Goal: Task Accomplishment & Management: Manage account settings

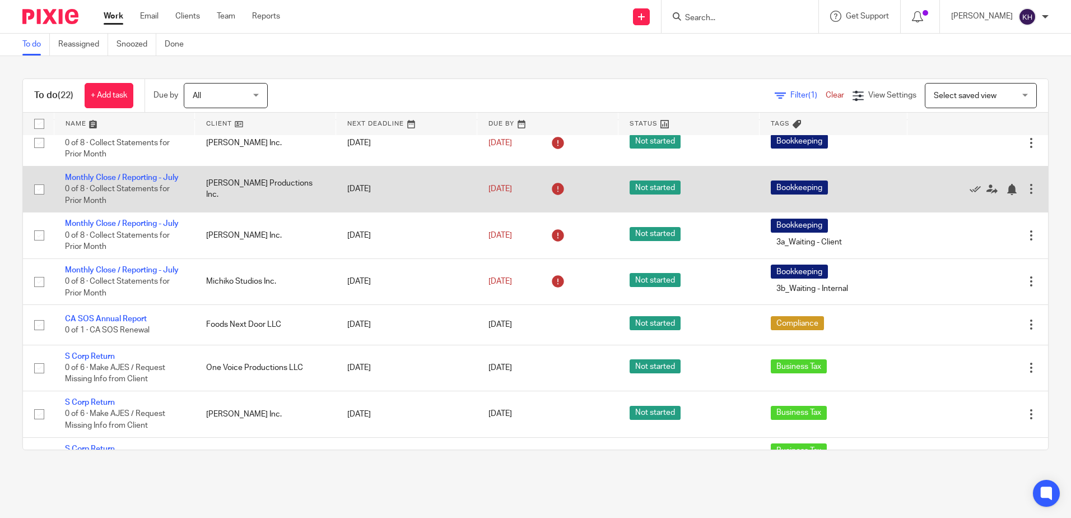
scroll to position [336, 0]
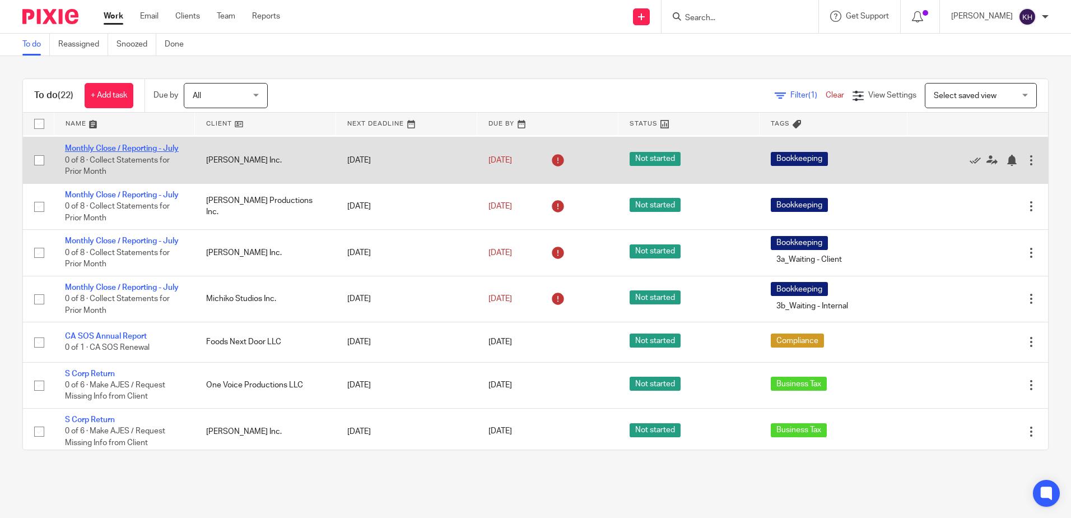
click at [135, 152] on link "Monthly Close / Reporting - July" at bounding box center [122, 149] width 114 height 8
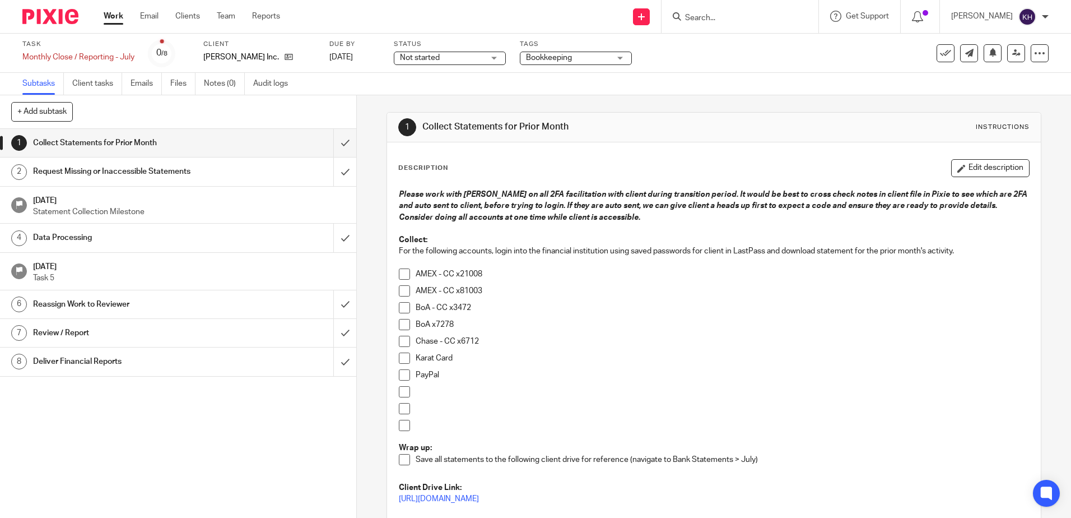
click at [401, 275] on span at bounding box center [404, 273] width 11 height 11
click at [399, 289] on span at bounding box center [404, 290] width 11 height 11
click at [403, 342] on span at bounding box center [404, 341] width 11 height 11
click at [400, 324] on span at bounding box center [404, 324] width 11 height 11
click at [987, 167] on button "Edit description" at bounding box center [990, 168] width 78 height 18
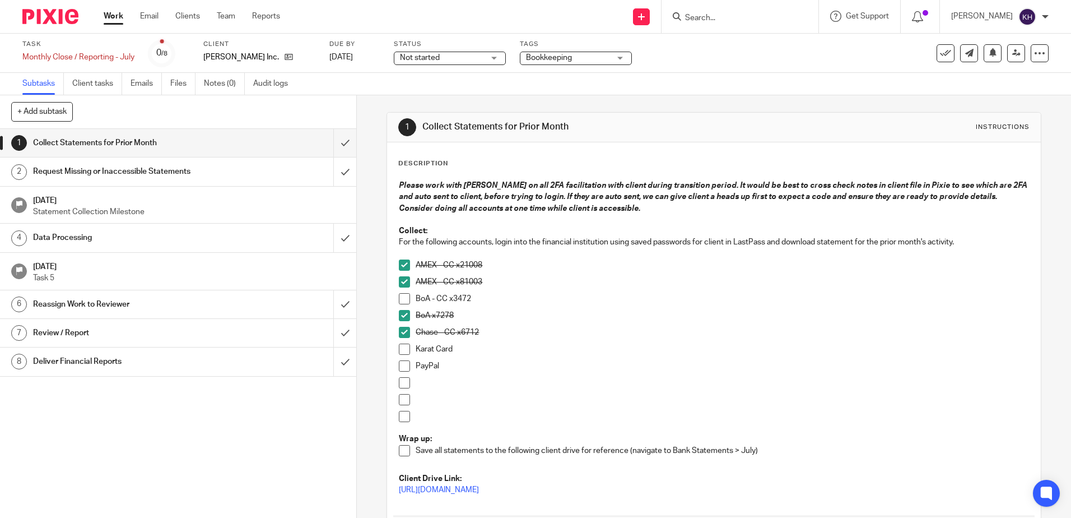
click at [486, 303] on p "BoA - CC x3472" at bounding box center [722, 298] width 613 height 11
click at [469, 319] on p "BoA x7278" at bounding box center [722, 315] width 613 height 11
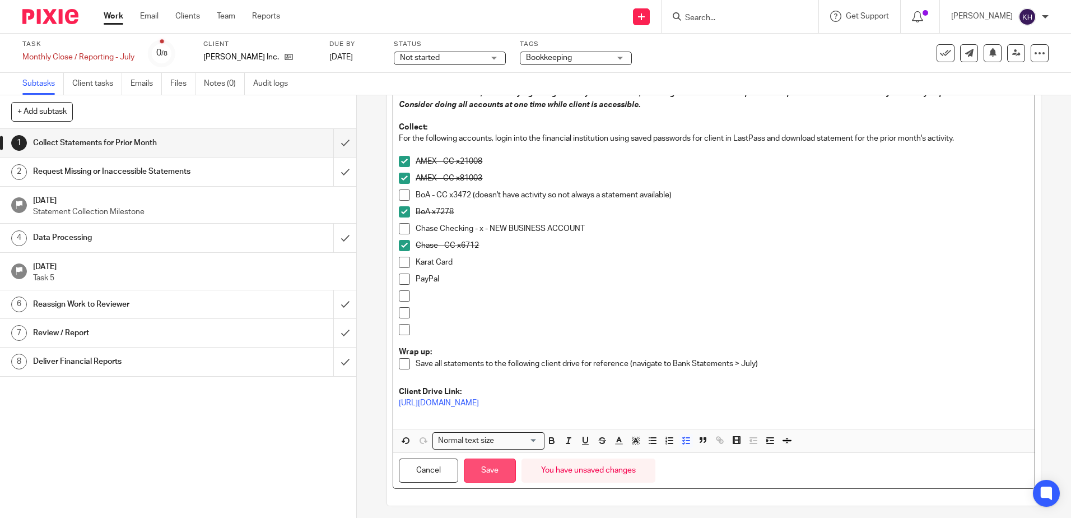
scroll to position [109, 0]
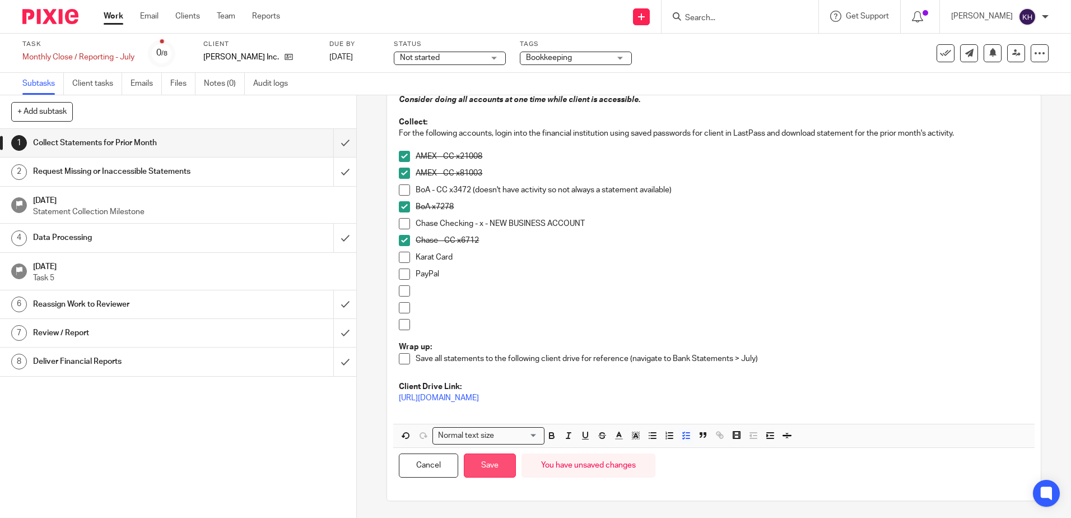
click at [487, 470] on button "Save" at bounding box center [490, 465] width 52 height 24
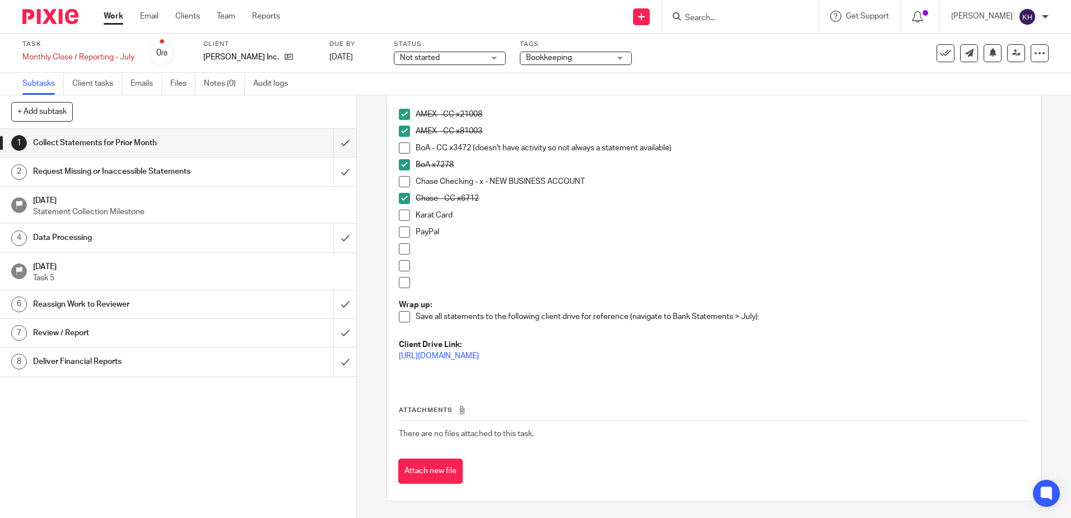
scroll to position [0, 0]
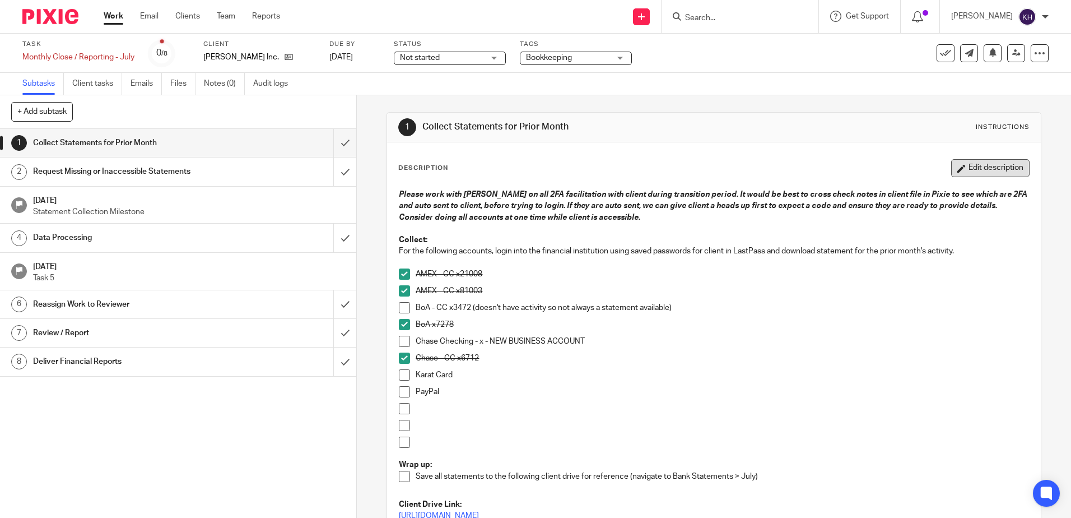
click at [987, 166] on button "Edit description" at bounding box center [990, 168] width 78 height 18
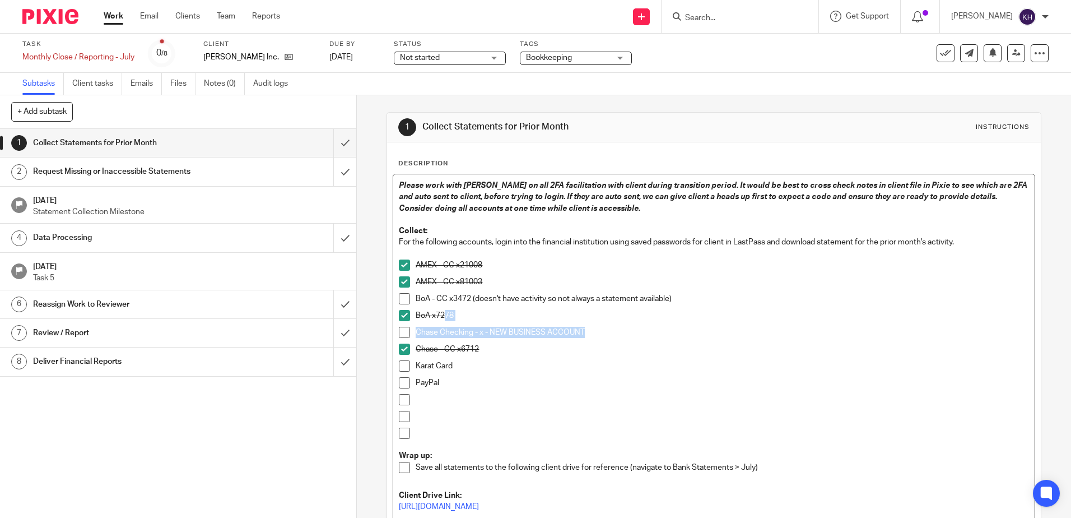
drag, startPoint x: 586, startPoint y: 334, endPoint x: 442, endPoint y: 319, distance: 144.8
click at [442, 319] on ul "AMEX - CC x21008 AMEX - CC x81003 BoA - CC x3472 (doesn't have activity so not …" at bounding box center [714, 354] width 630 height 191
click at [535, 344] on p "Chase - CC x6712" at bounding box center [722, 348] width 613 height 11
drag, startPoint x: 590, startPoint y: 336, endPoint x: 406, endPoint y: 333, distance: 183.8
click at [406, 333] on li "Chase Checking - x - NEW BUSINESS ACCOUNT" at bounding box center [714, 335] width 630 height 17
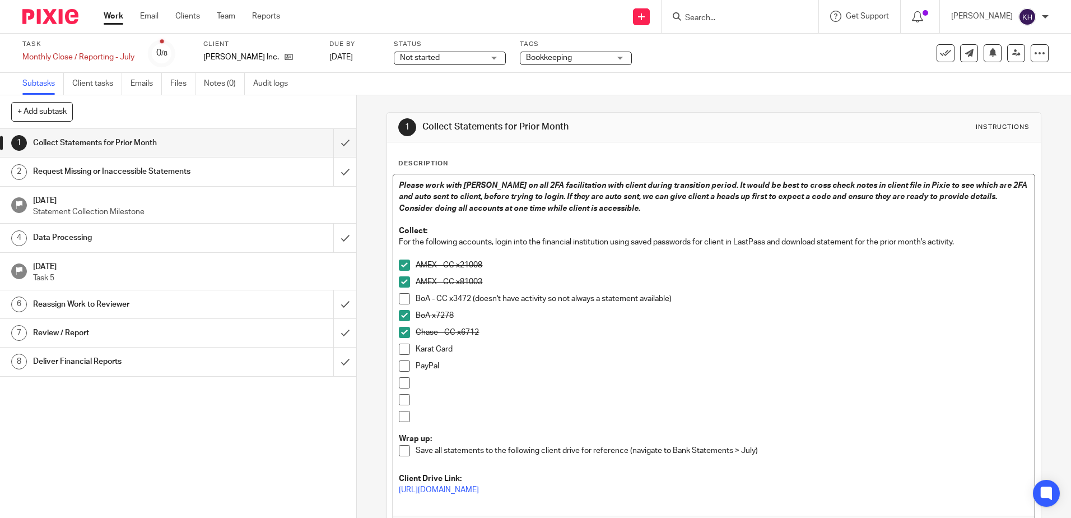
click at [509, 262] on p "AMEX - CC x21008" at bounding box center [722, 264] width 613 height 11
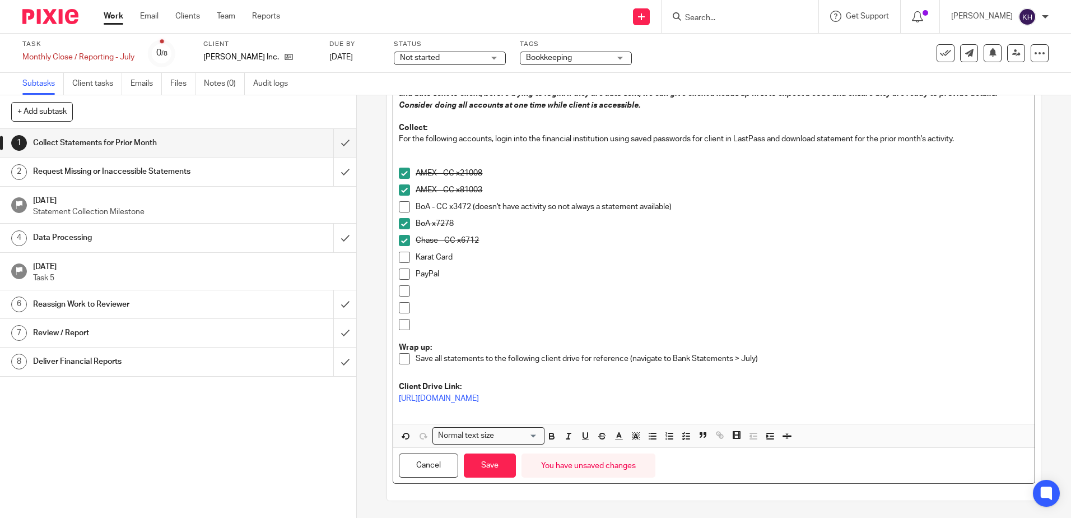
scroll to position [47, 0]
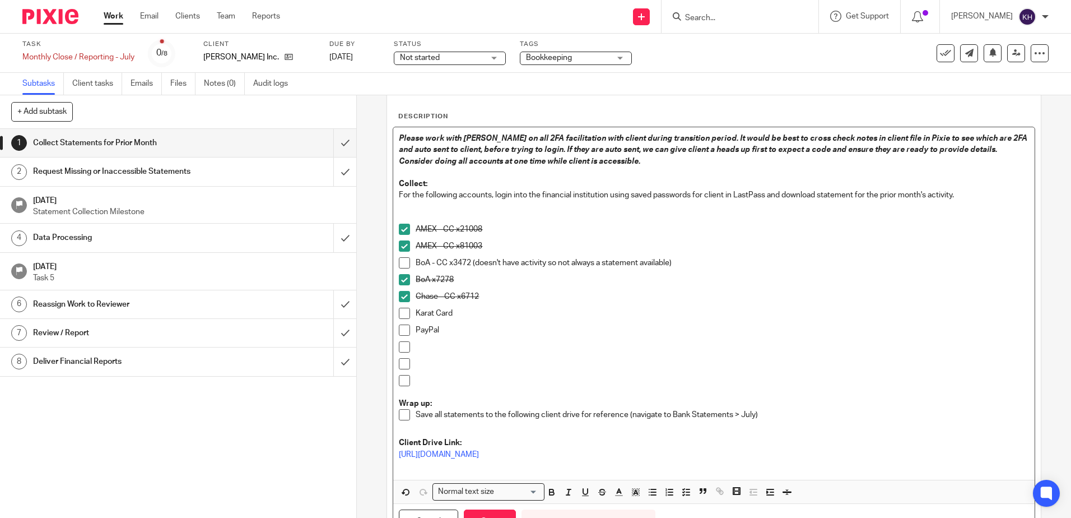
click at [500, 247] on p "AMEX - CC x81003" at bounding box center [722, 245] width 613 height 11
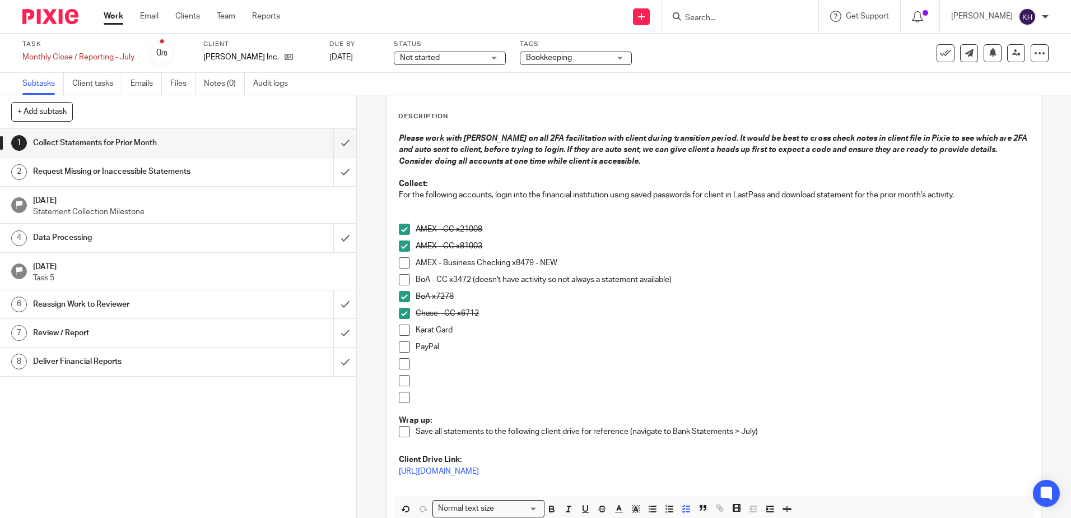
click at [401, 286] on li "BoA - CC x3472 (doesn't have activity so not always a statement available)" at bounding box center [714, 282] width 630 height 17
click at [400, 282] on span at bounding box center [404, 279] width 11 height 11
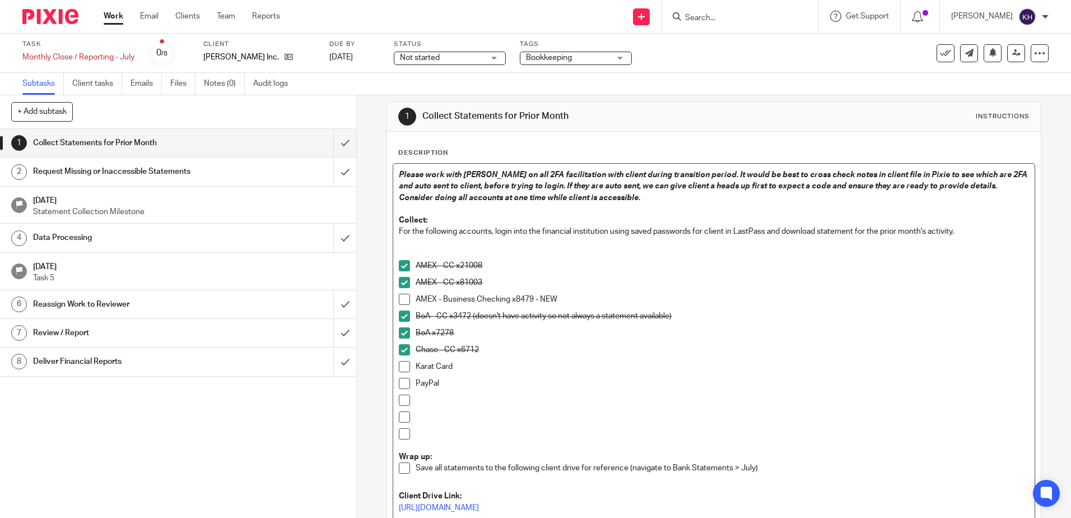
scroll to position [8, 0]
drag, startPoint x: 403, startPoint y: 389, endPoint x: 417, endPoint y: 381, distance: 16.5
click at [403, 389] on span at bounding box center [404, 385] width 11 height 11
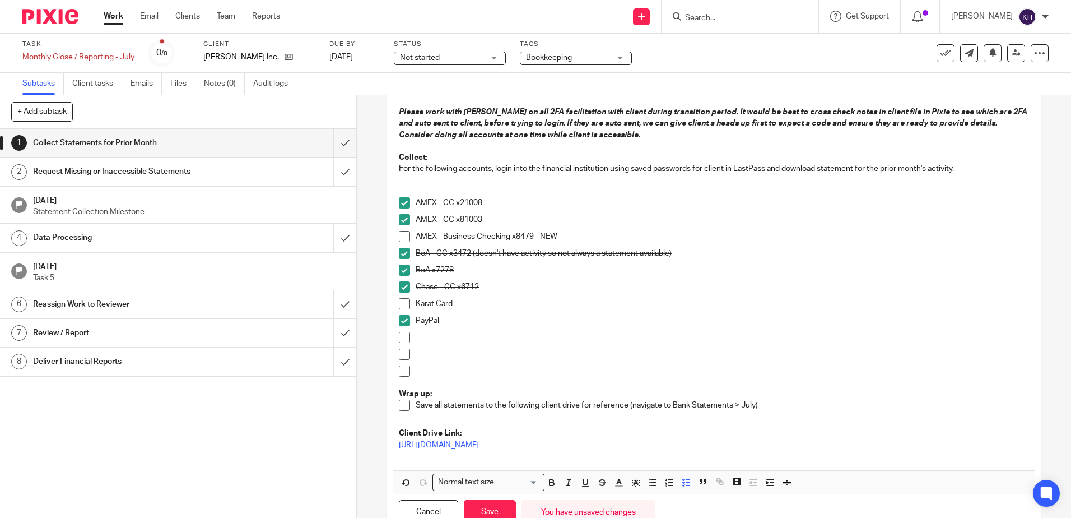
scroll to position [120, 0]
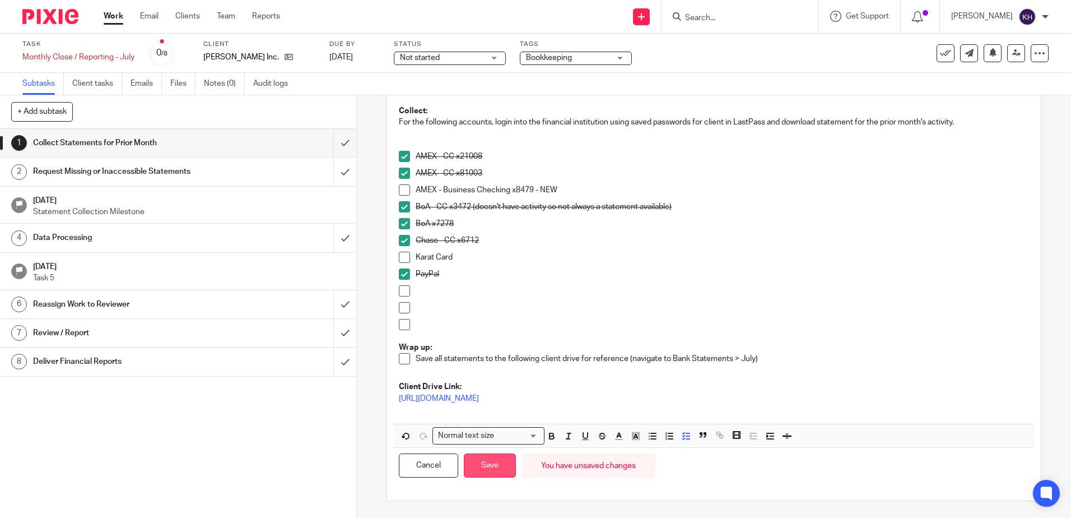
click at [498, 464] on button "Save" at bounding box center [490, 465] width 52 height 24
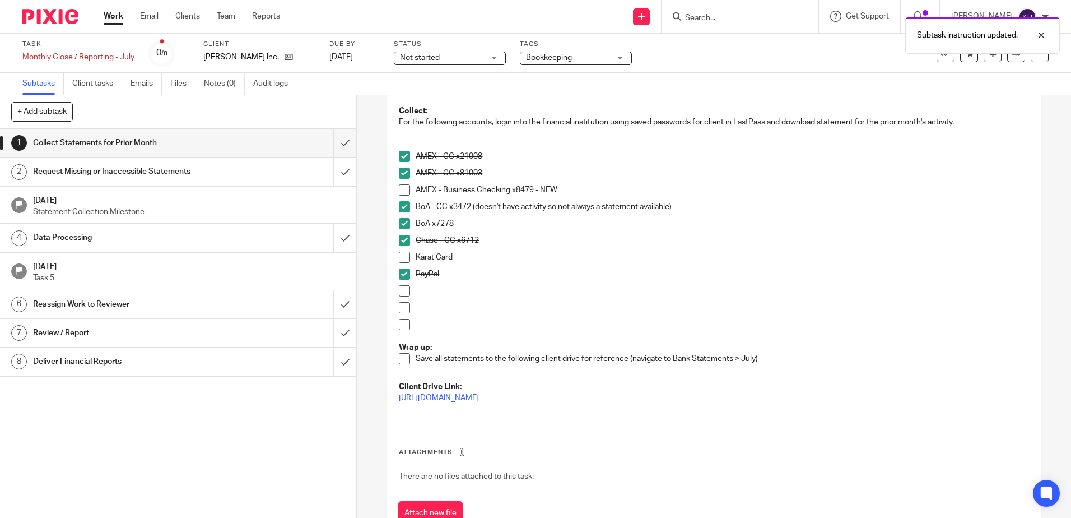
click at [404, 272] on span at bounding box center [404, 273] width 11 height 11
click at [403, 275] on span at bounding box center [404, 273] width 11 height 11
click at [401, 188] on span at bounding box center [404, 189] width 11 height 11
click at [500, 54] on div "Not started Not started" at bounding box center [450, 58] width 112 height 13
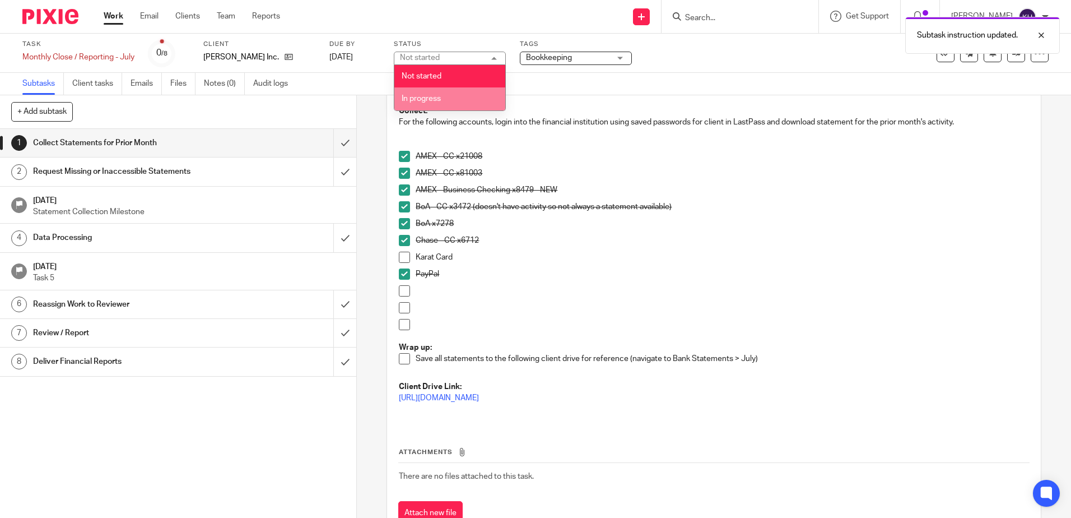
click at [448, 97] on li "In progress" at bounding box center [449, 98] width 111 height 23
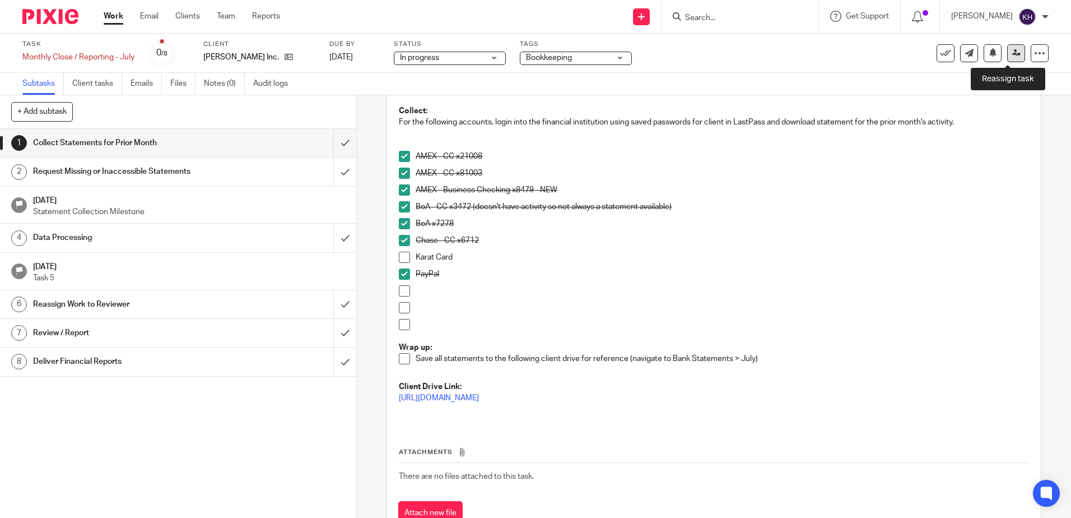
click at [1012, 54] on icon at bounding box center [1016, 53] width 8 height 8
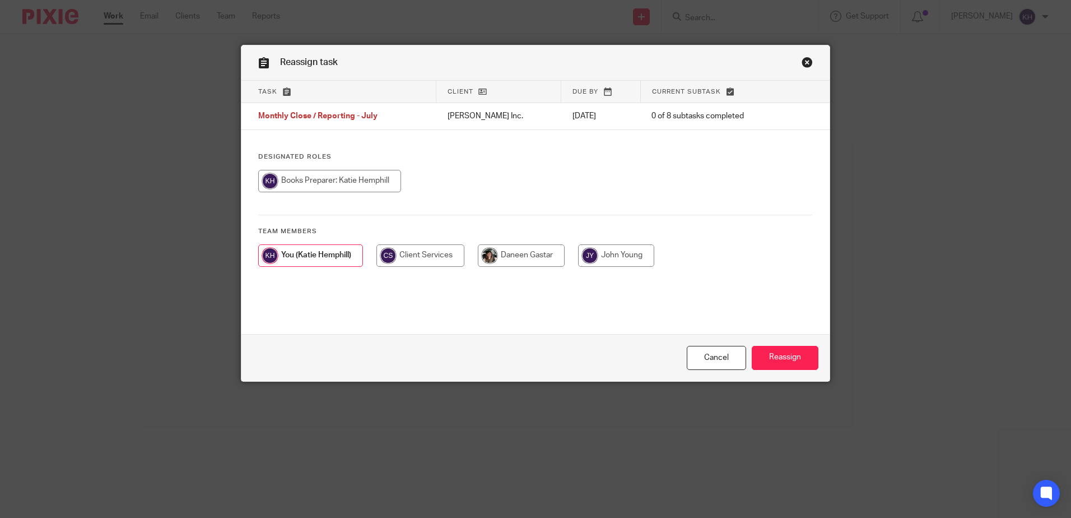
click at [528, 262] on input "radio" at bounding box center [521, 255] width 87 height 22
radio input "true"
click at [783, 365] on input "Reassign" at bounding box center [785, 358] width 67 height 24
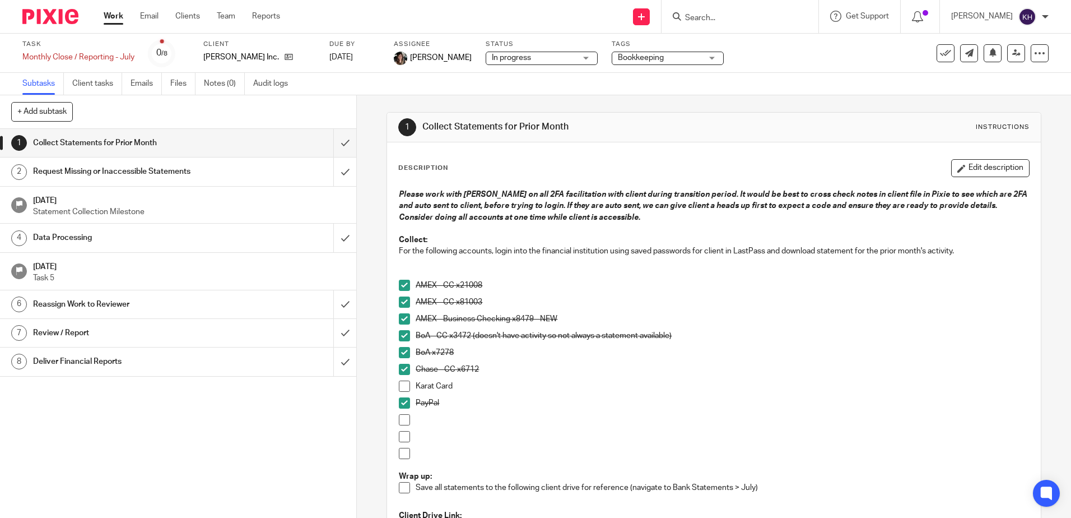
drag, startPoint x: 119, startPoint y: 12, endPoint x: 214, endPoint y: 16, distance: 94.8
click at [119, 12] on link "Work" at bounding box center [114, 16] width 20 height 11
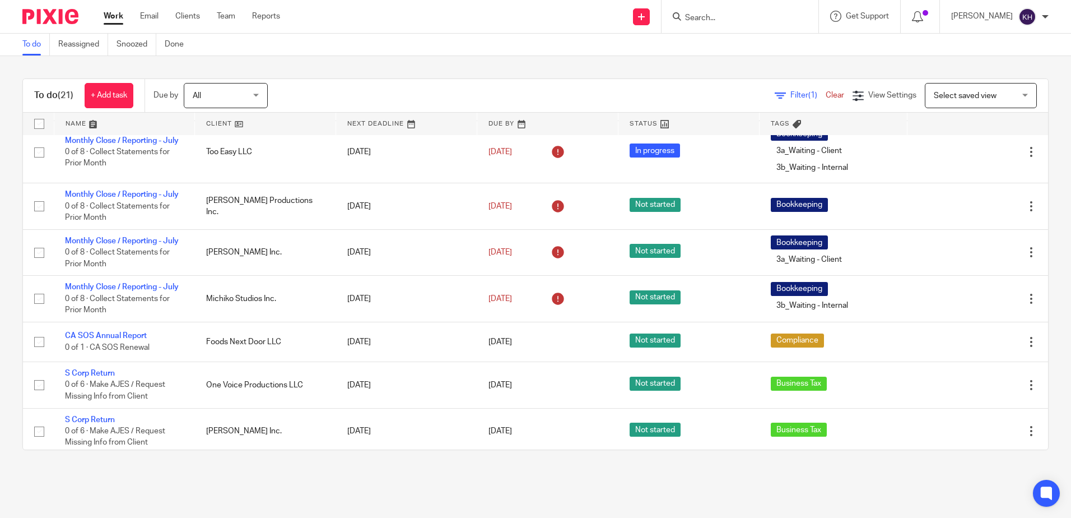
scroll to position [283, 0]
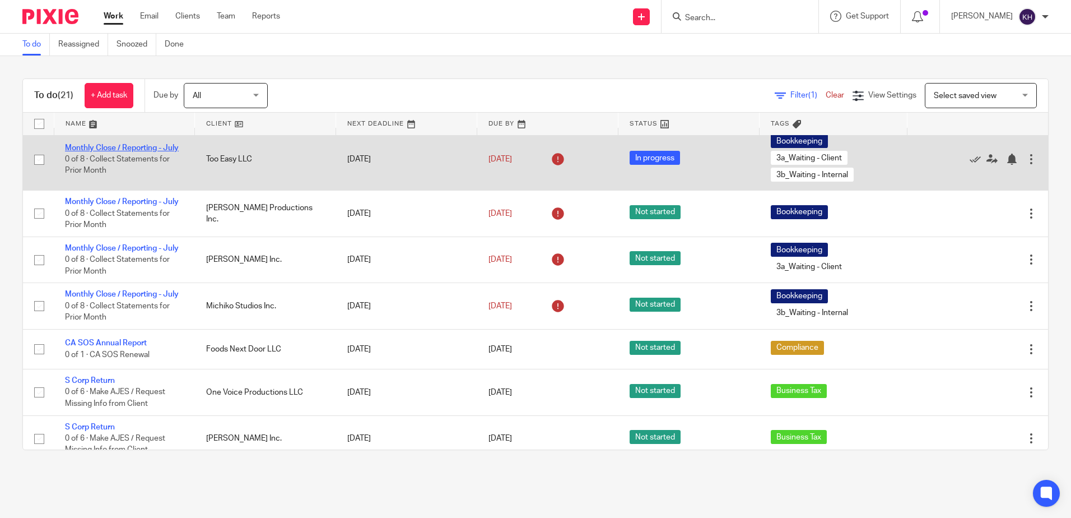
click at [124, 152] on link "Monthly Close / Reporting - July" at bounding box center [122, 148] width 114 height 8
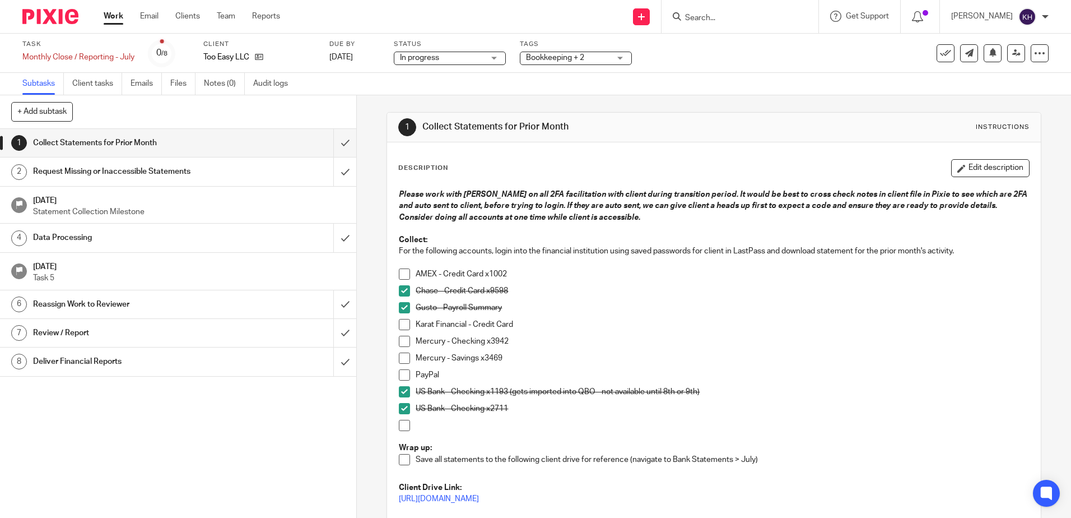
click at [402, 273] on span at bounding box center [404, 273] width 11 height 11
click at [404, 342] on span at bounding box center [404, 341] width 11 height 11
click at [403, 358] on span at bounding box center [404, 357] width 11 height 11
click at [405, 375] on span at bounding box center [404, 374] width 11 height 11
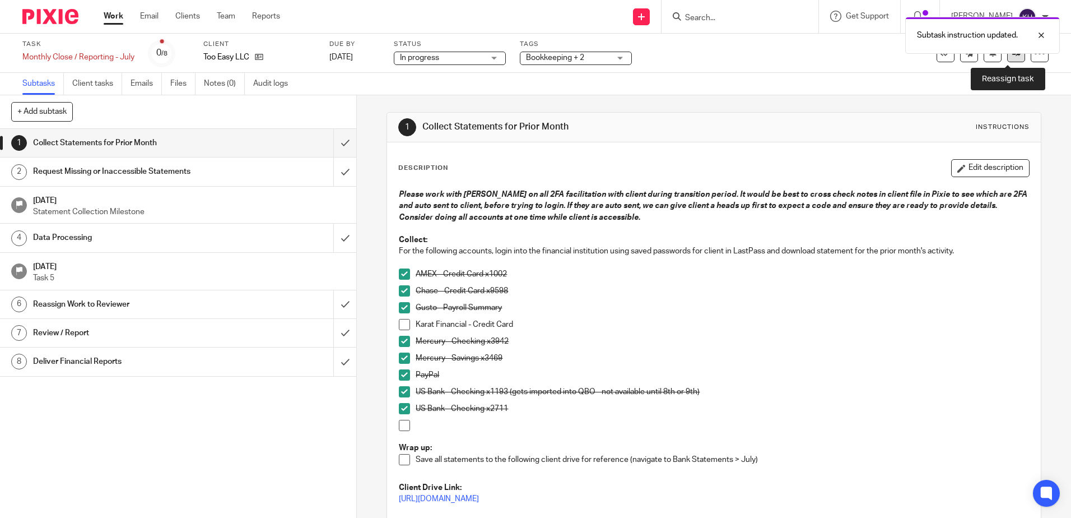
click at [1007, 59] on link at bounding box center [1016, 53] width 18 height 18
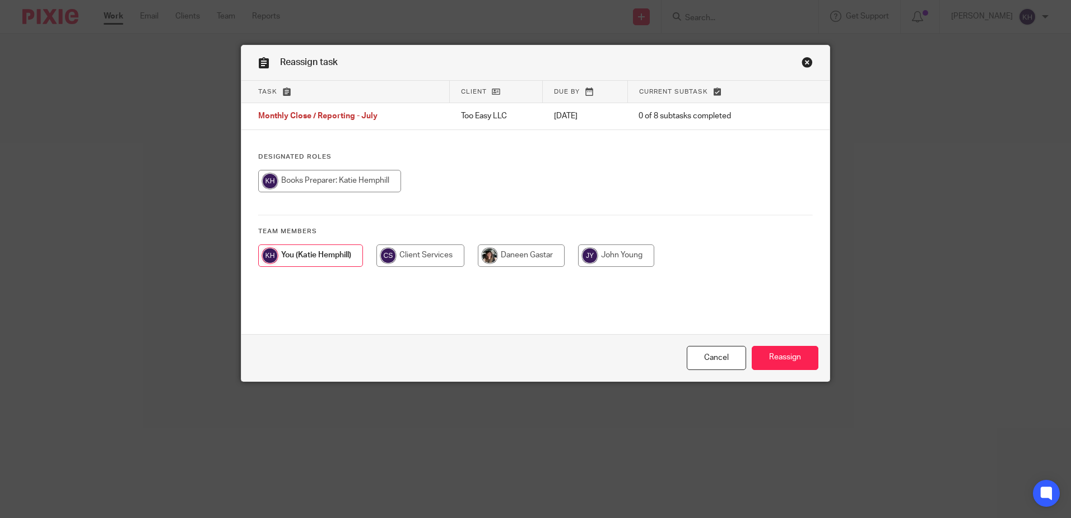
click at [528, 255] on input "radio" at bounding box center [521, 255] width 87 height 22
radio input "true"
click at [798, 365] on input "Reassign" at bounding box center [785, 358] width 67 height 24
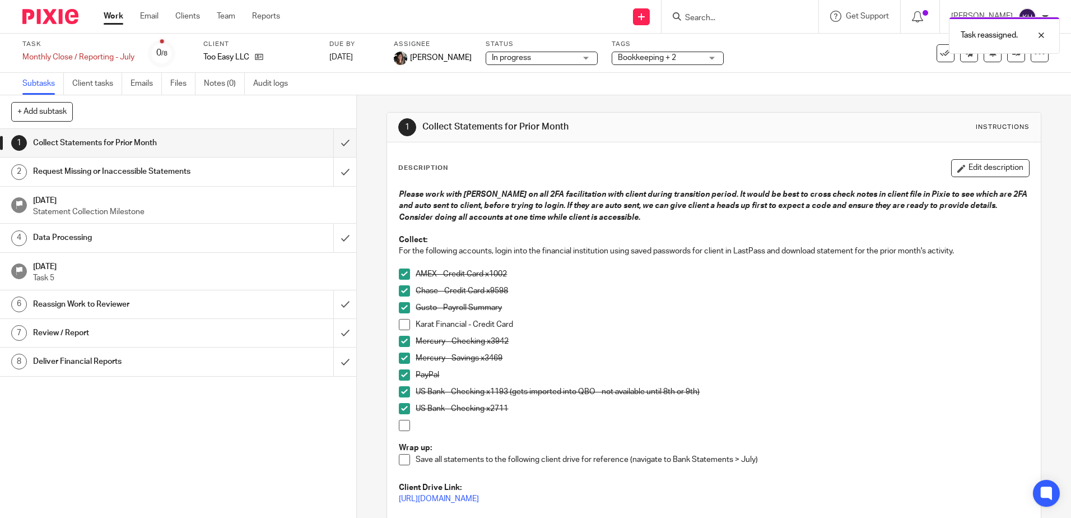
click at [114, 15] on link "Work" at bounding box center [114, 16] width 20 height 11
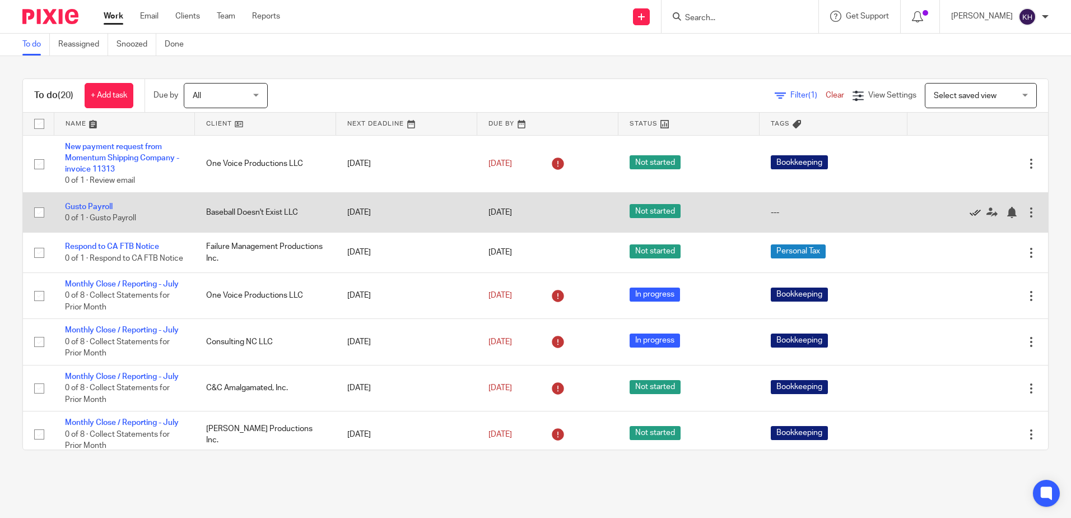
click at [970, 213] on icon at bounding box center [975, 212] width 11 height 11
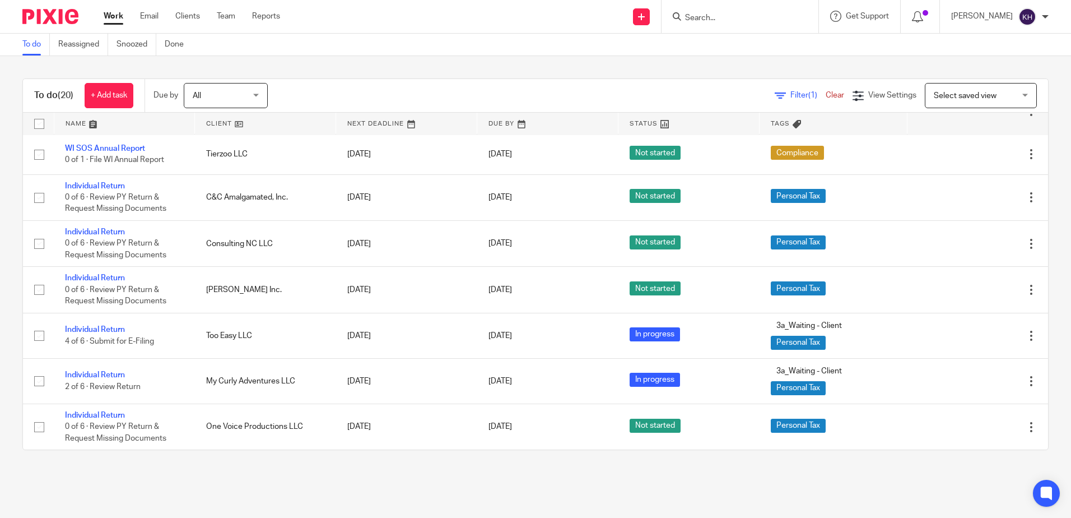
scroll to position [629, 0]
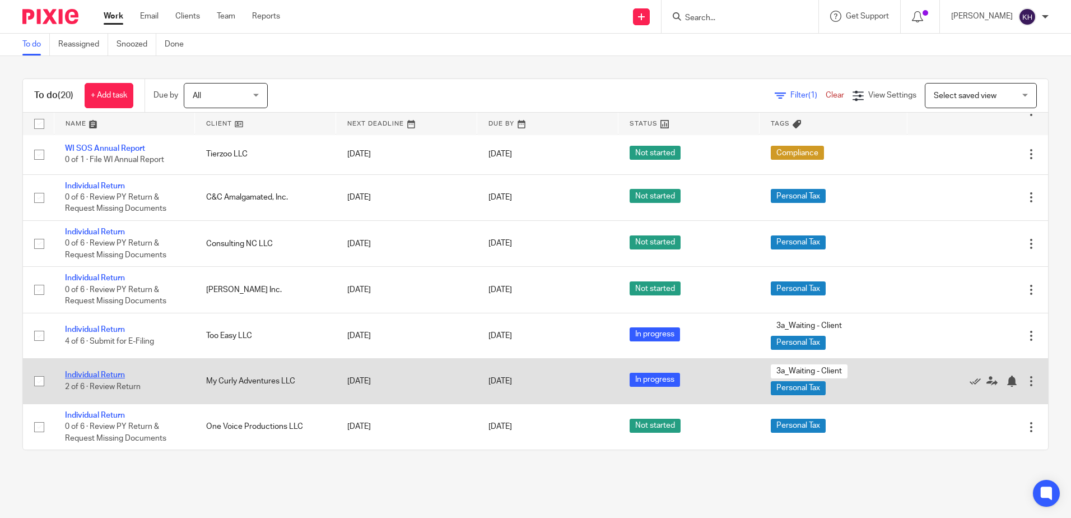
click at [115, 373] on link "Individual Return" at bounding box center [95, 375] width 60 height 8
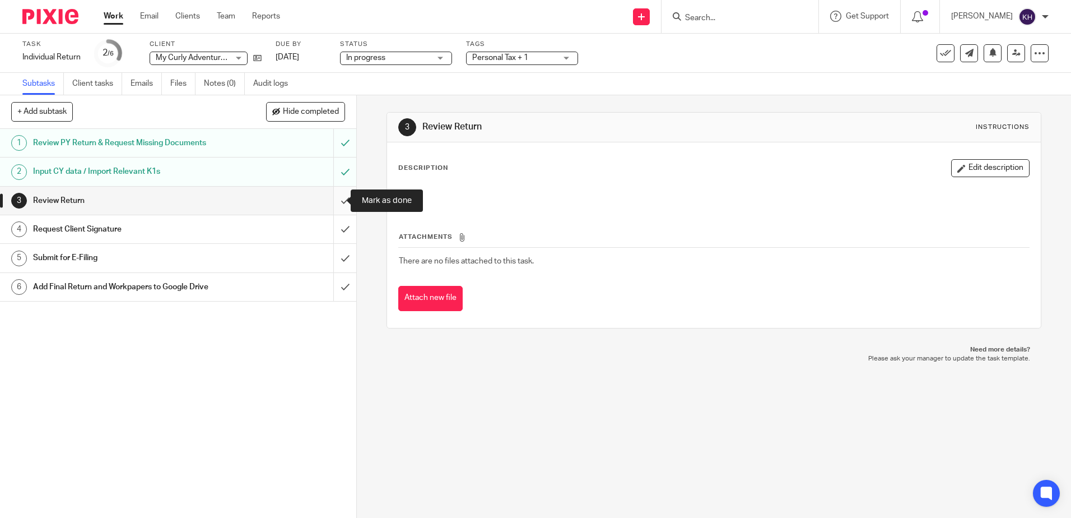
click at [332, 201] on input "submit" at bounding box center [178, 201] width 356 height 28
click at [333, 227] on input "submit" at bounding box center [178, 229] width 356 height 28
click at [334, 254] on input "submit" at bounding box center [178, 258] width 356 height 28
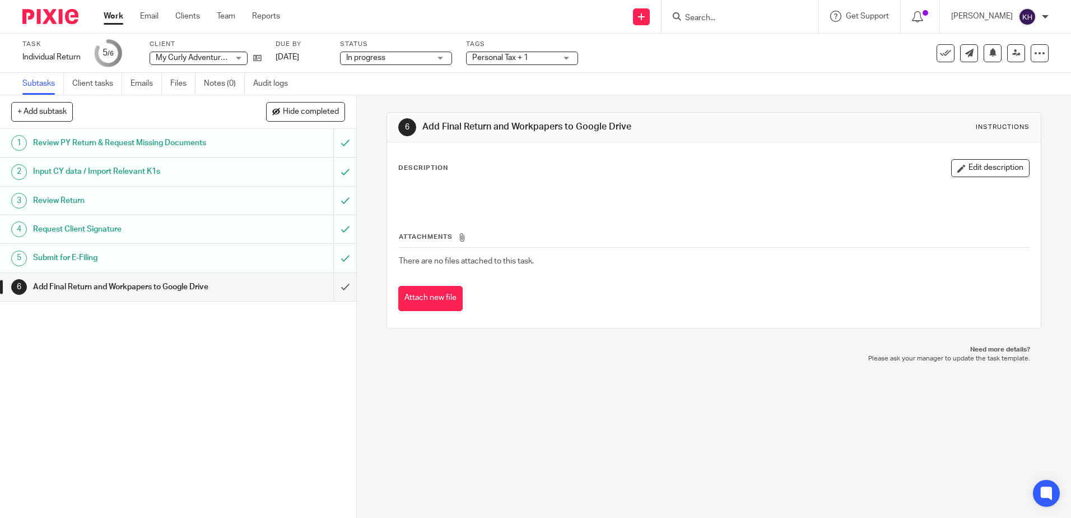
click at [336, 286] on input "submit" at bounding box center [178, 287] width 356 height 28
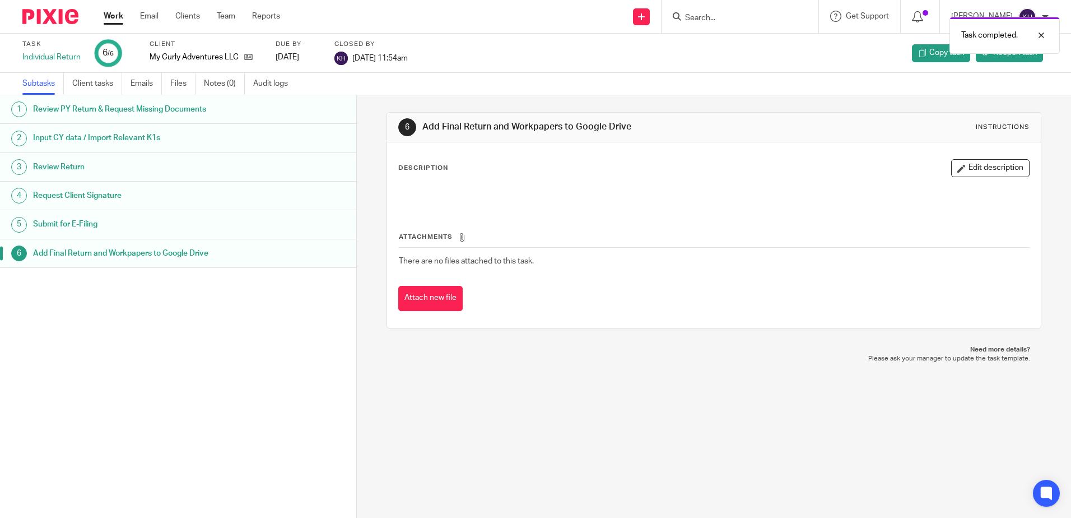
click at [112, 19] on link "Work" at bounding box center [114, 16] width 20 height 11
